Goal: Task Accomplishment & Management: Use online tool/utility

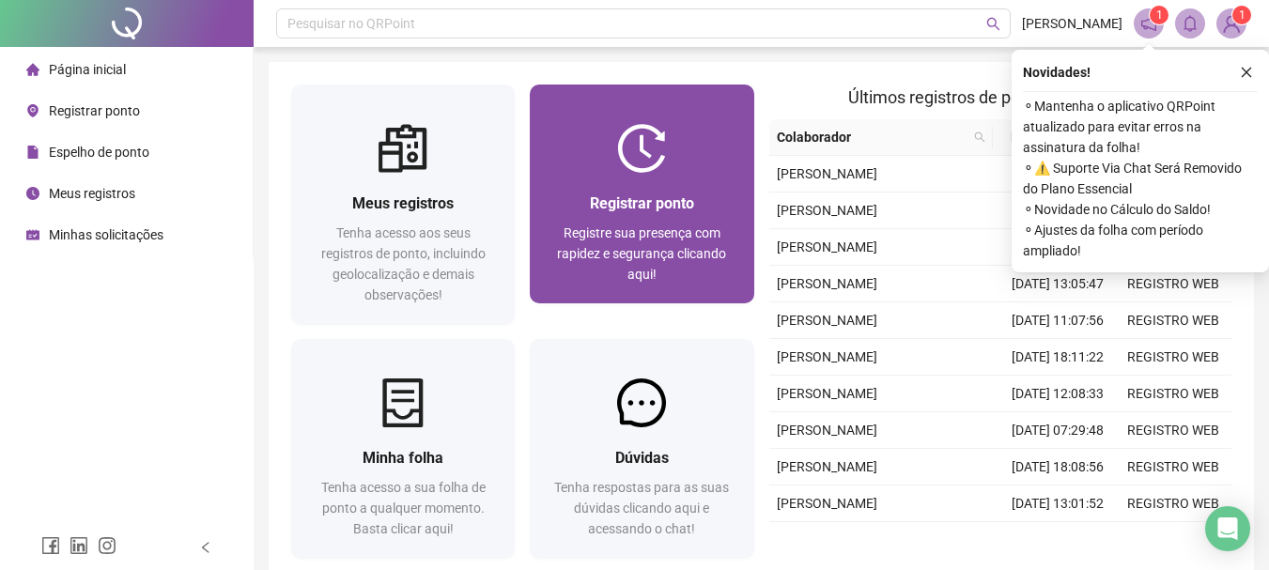
click at [691, 226] on span "Registre sua presença com rapidez e segurança clicando aqui!" at bounding box center [641, 254] width 169 height 56
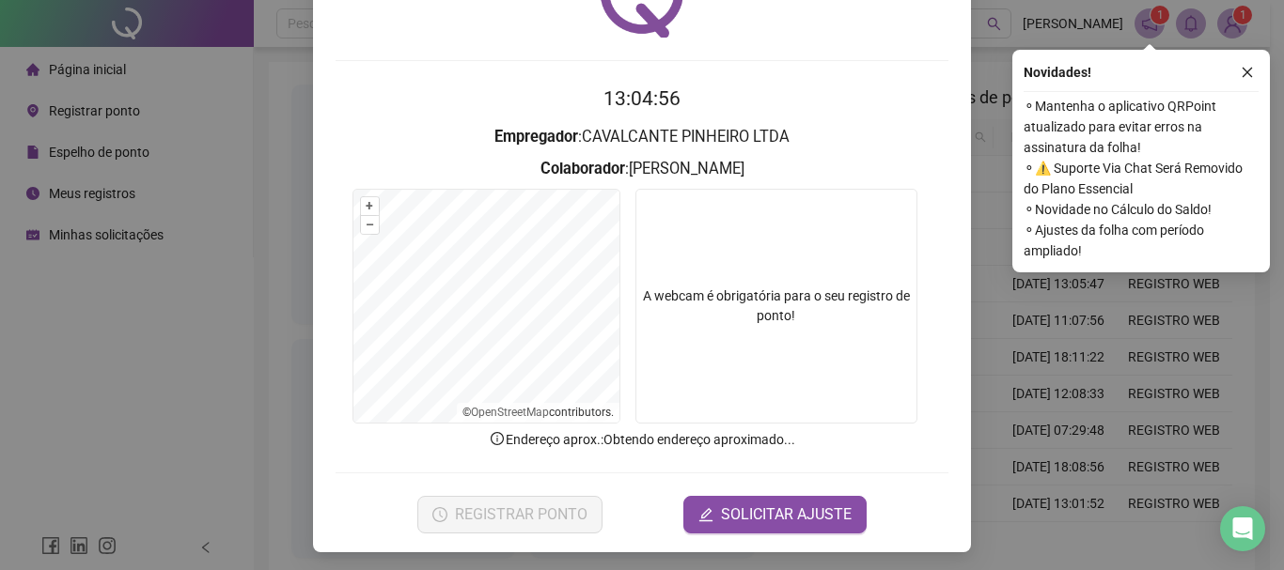
scroll to position [122, 0]
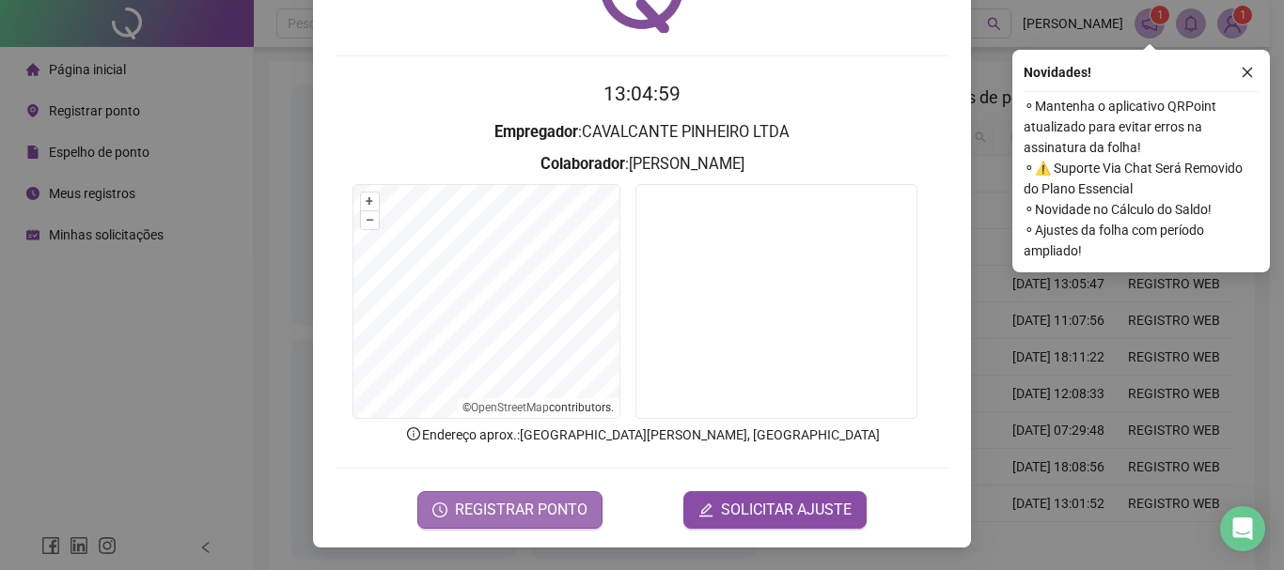
click at [548, 518] on span "REGISTRAR PONTO" at bounding box center [521, 510] width 132 height 23
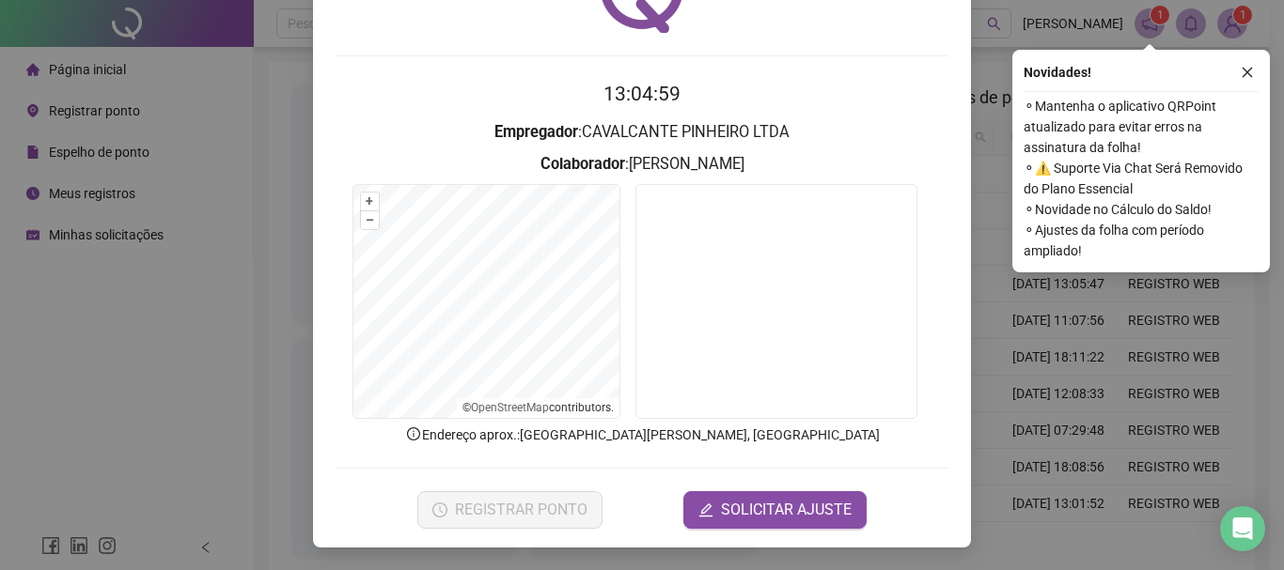
click at [561, 506] on div "Registro de ponto web Registrando ponto web, aguarde... Colaborador : GISLAYNNE…" at bounding box center [642, 285] width 1284 height 570
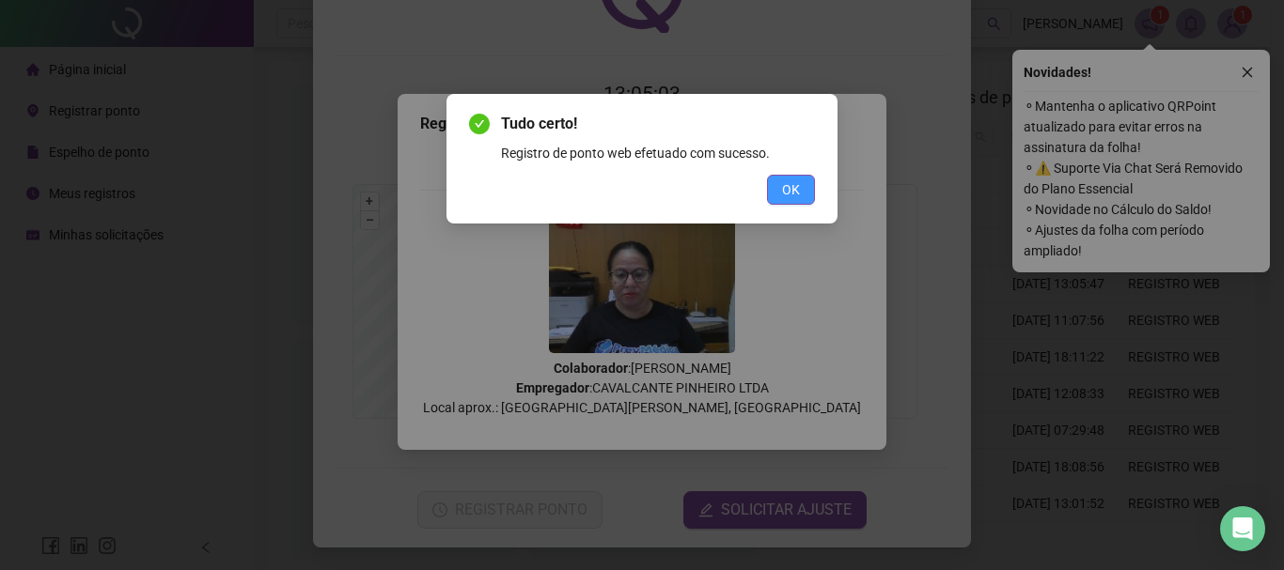
click at [773, 197] on button "OK" at bounding box center [791, 190] width 48 height 30
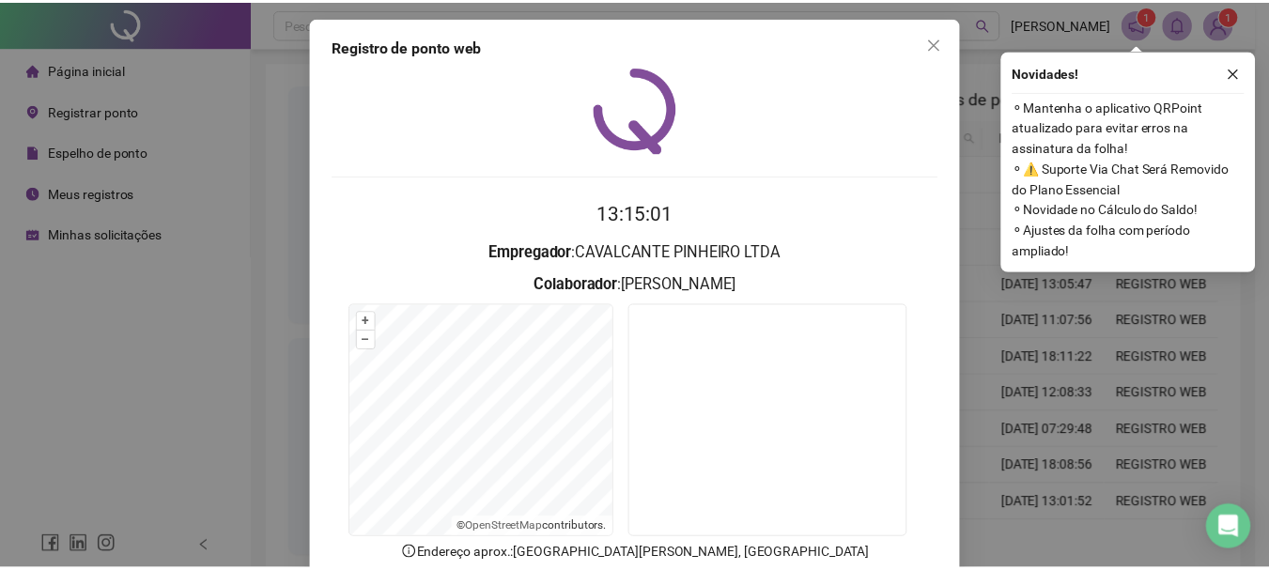
scroll to position [0, 0]
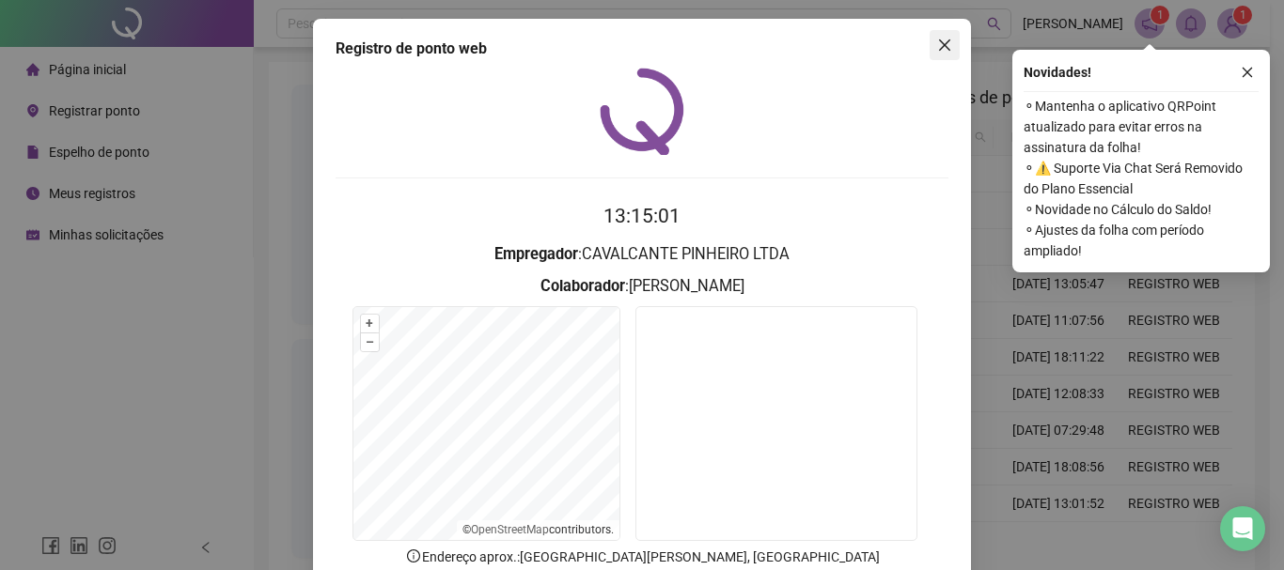
click at [940, 48] on icon "close" at bounding box center [944, 44] width 11 height 11
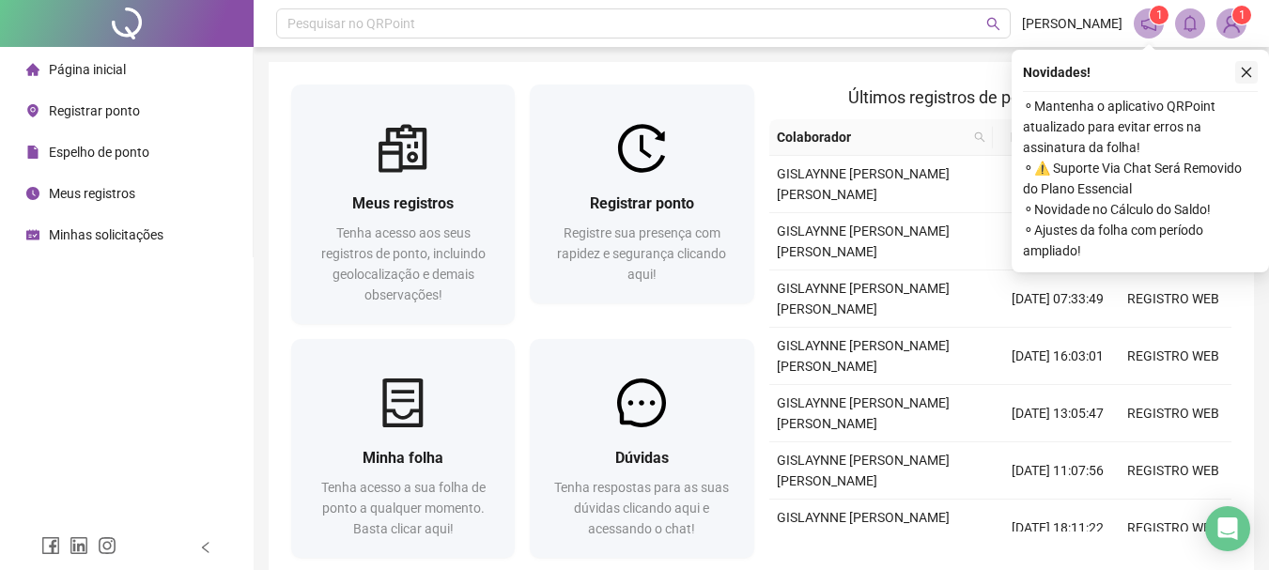
click at [1246, 76] on icon "close" at bounding box center [1246, 72] width 13 height 13
